Goal: Communication & Community: Answer question/provide support

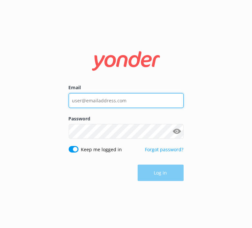
type input "[EMAIL_ADDRESS][DOMAIN_NAME]"
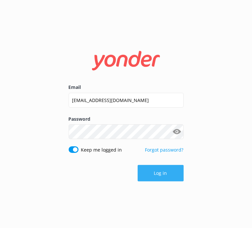
click at [163, 179] on button "Log in" at bounding box center [160, 173] width 46 height 16
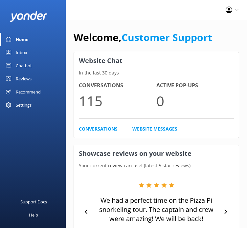
click at [23, 52] on div "Inbox" at bounding box center [21, 52] width 11 height 13
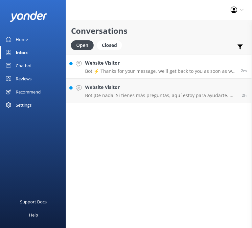
click at [133, 63] on h4 "Website Visitor" at bounding box center [160, 62] width 151 height 7
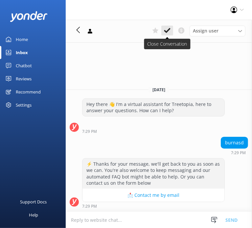
click at [169, 30] on use at bounding box center [167, 30] width 7 height 5
